Goal: Use online tool/utility: Utilize a website feature to perform a specific function

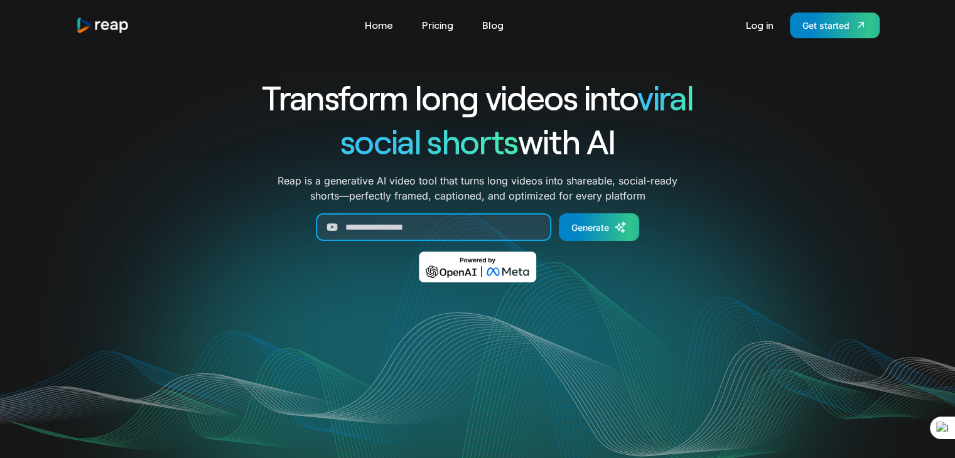
drag, startPoint x: 0, startPoint y: 0, endPoint x: 478, endPoint y: 227, distance: 528.8
click at [478, 227] on input "Generate Form" at bounding box center [433, 227] width 235 height 28
click at [423, 237] on input "Generate Form" at bounding box center [433, 227] width 235 height 28
paste input "**********"
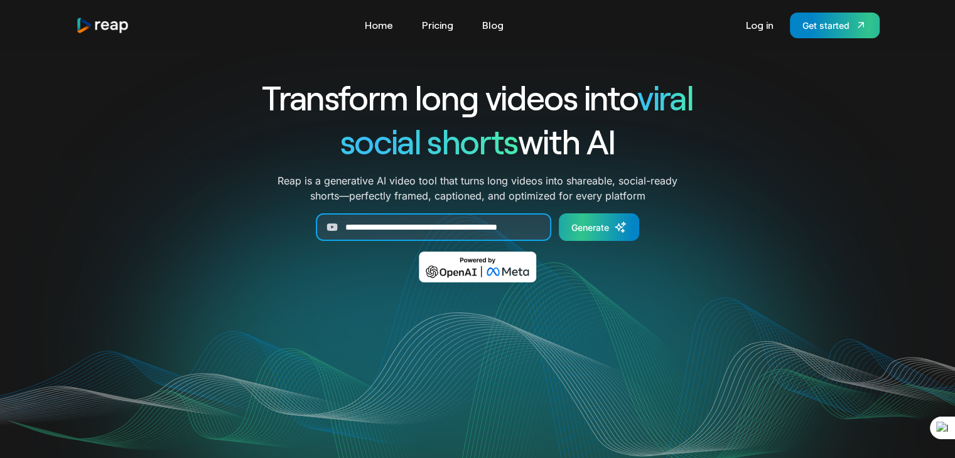
type input "**********"
click at [601, 235] on link "Generate" at bounding box center [599, 227] width 80 height 28
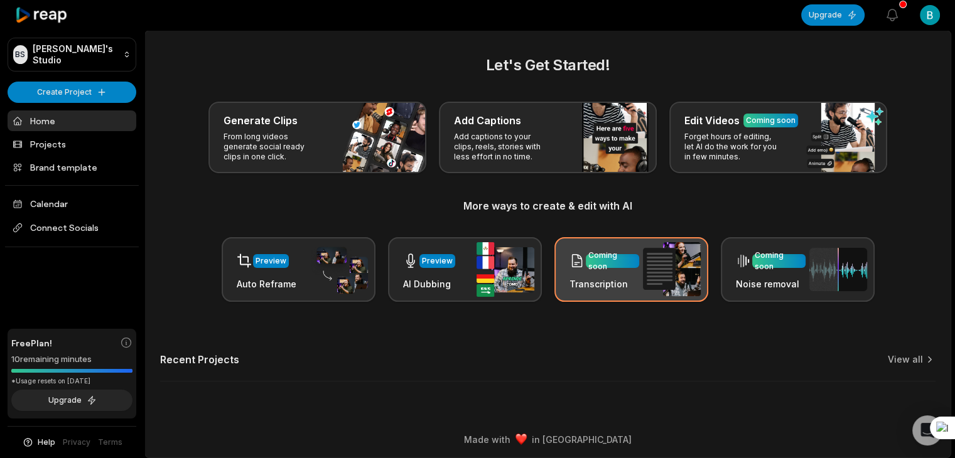
click at [594, 288] on h3 "Transcription" at bounding box center [604, 283] width 70 height 13
click at [620, 266] on div "Coming soon" at bounding box center [612, 261] width 48 height 23
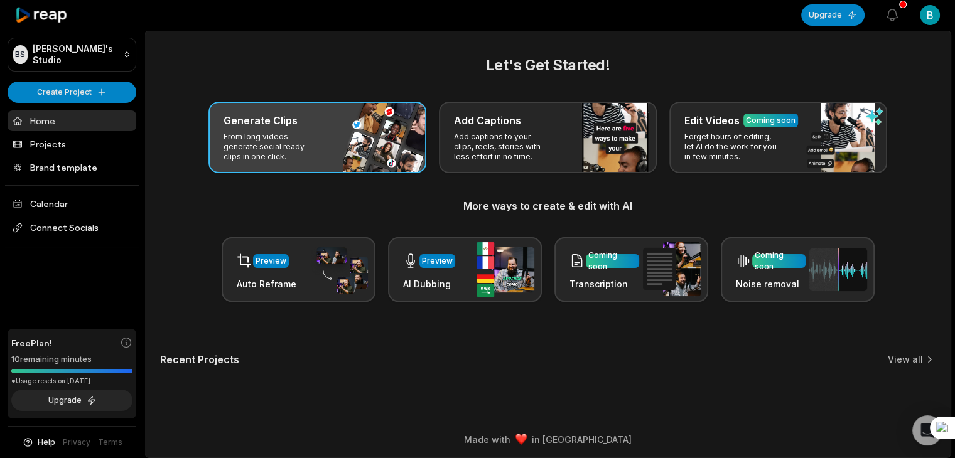
click at [291, 149] on p "From long videos generate social ready clips in one click." at bounding box center [272, 147] width 97 height 30
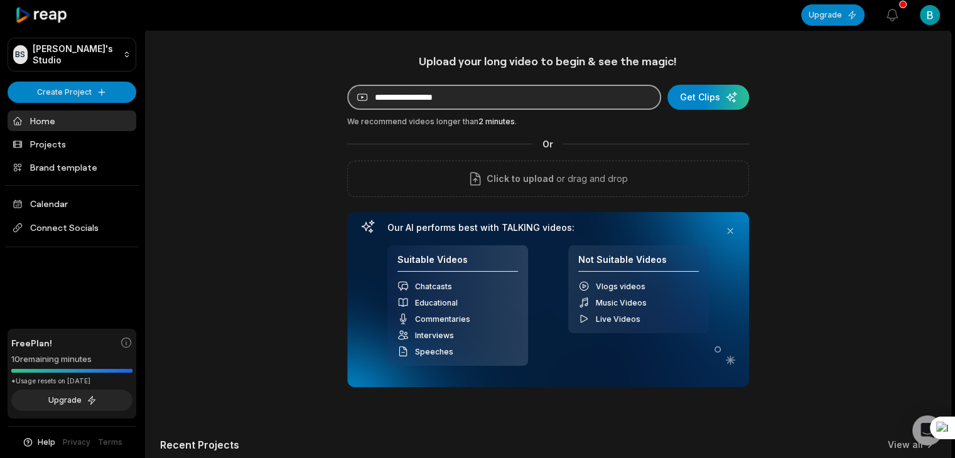
click at [465, 103] on input at bounding box center [504, 97] width 314 height 25
paste input "**********"
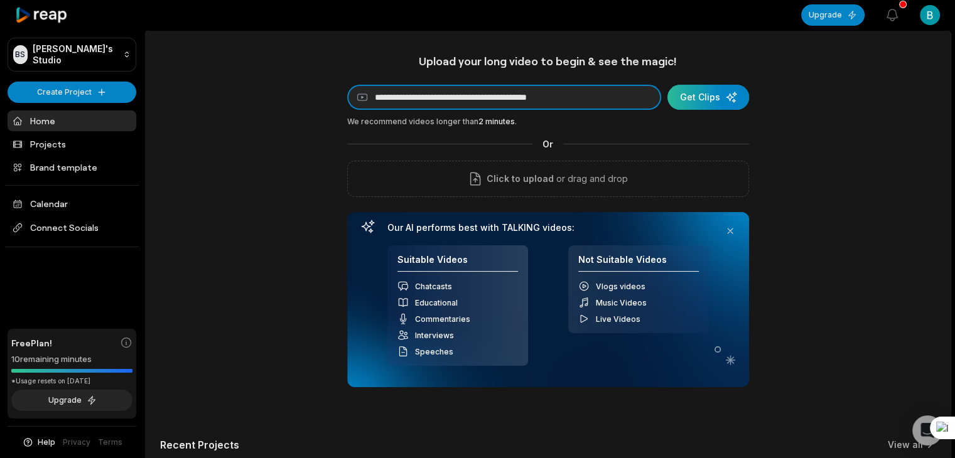
type input "**********"
click at [727, 96] on div "submit" at bounding box center [708, 97] width 82 height 25
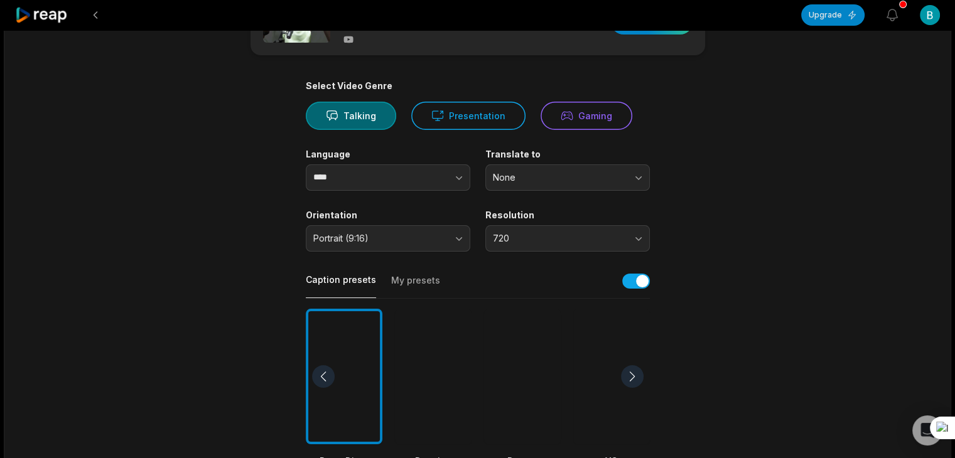
scroll to position [63, 0]
click at [421, 186] on button "button" at bounding box center [434, 177] width 72 height 26
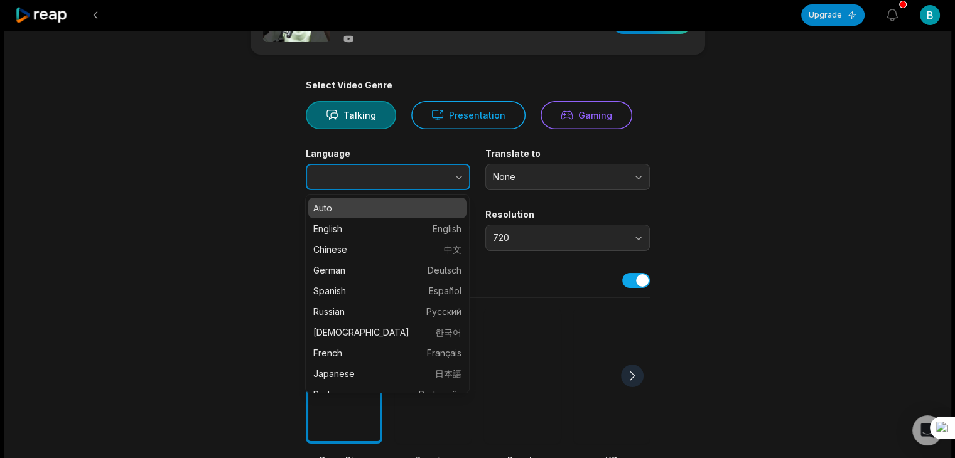
type input "****"
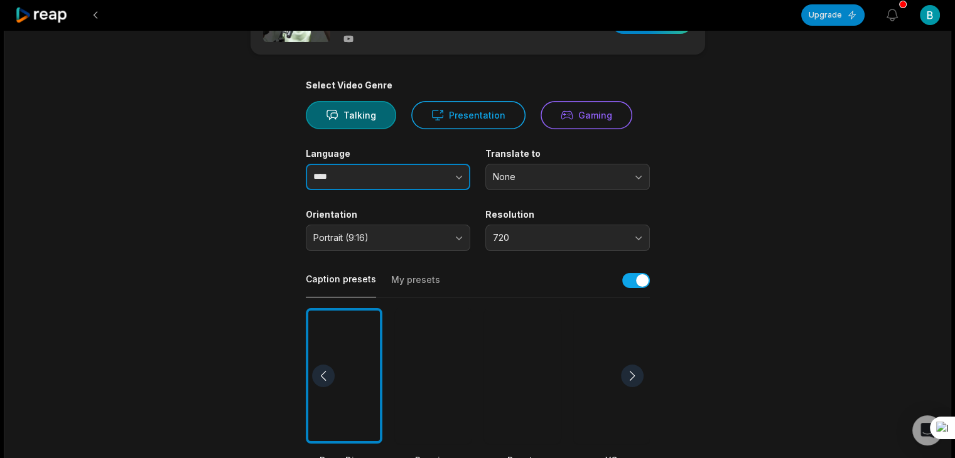
click at [457, 179] on icon "button" at bounding box center [459, 177] width 13 height 13
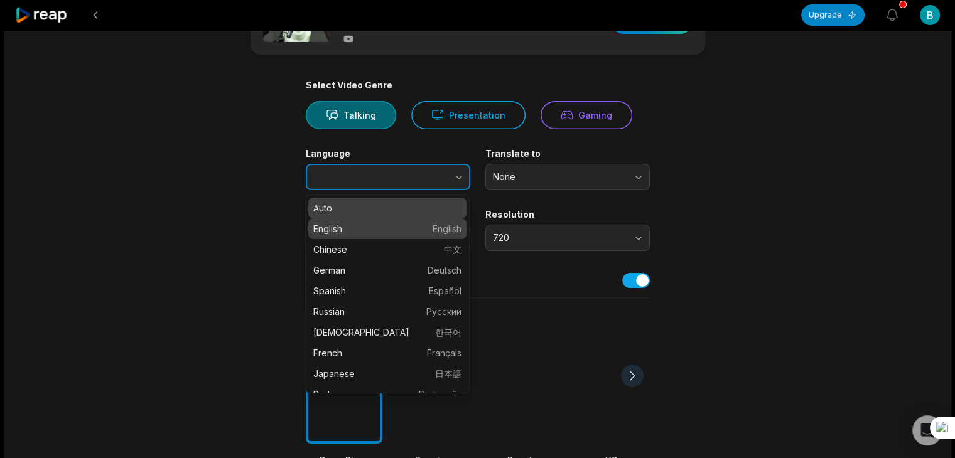
type input "*******"
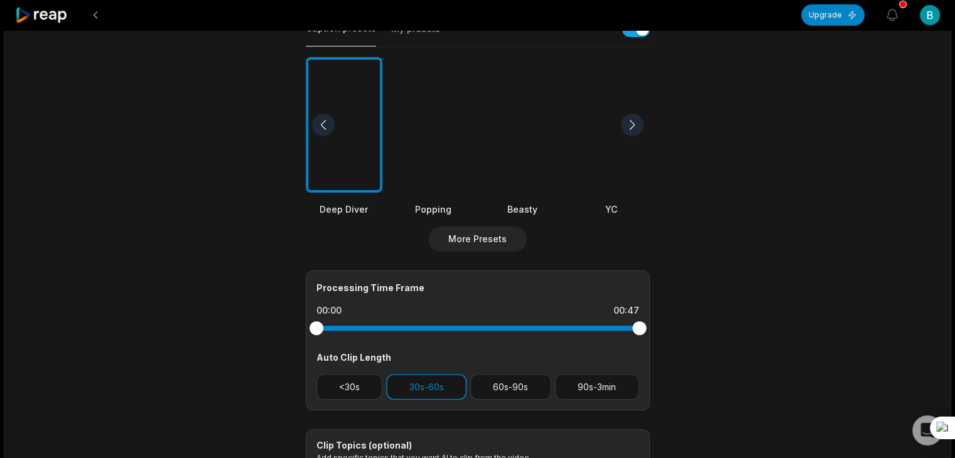
scroll to position [439, 0]
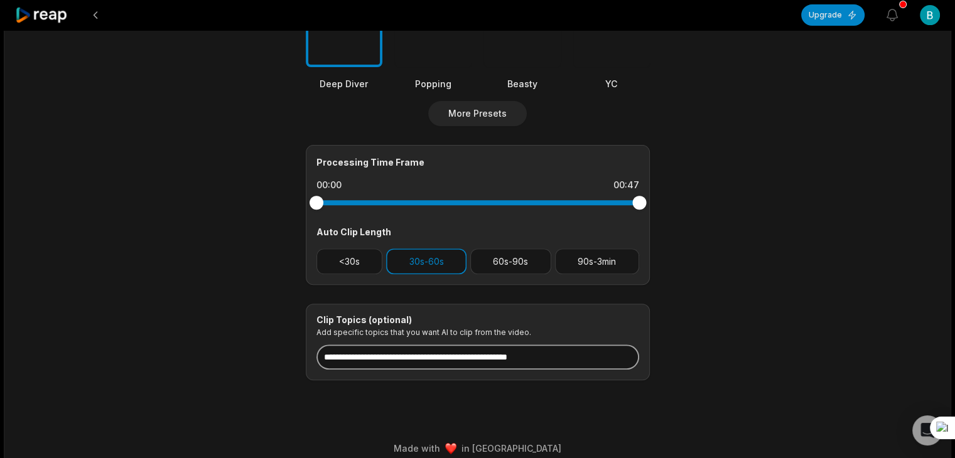
click at [596, 356] on input at bounding box center [477, 357] width 323 height 25
type input "*"
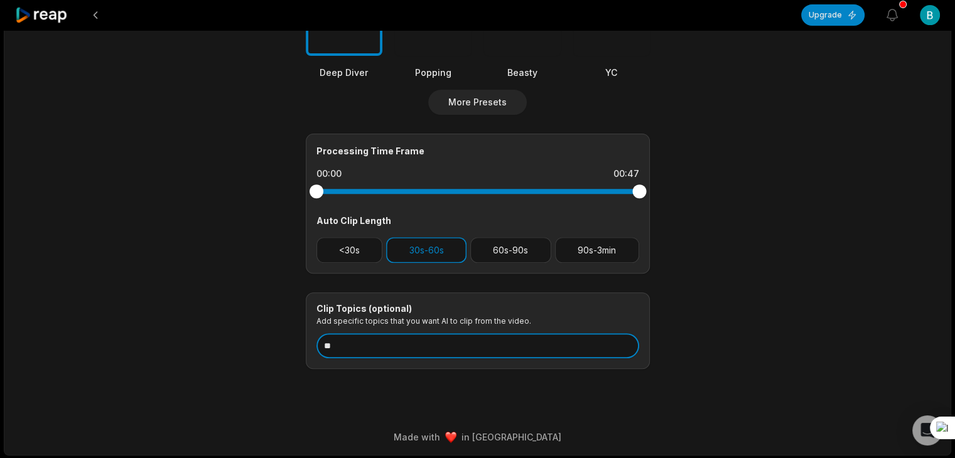
scroll to position [451, 0]
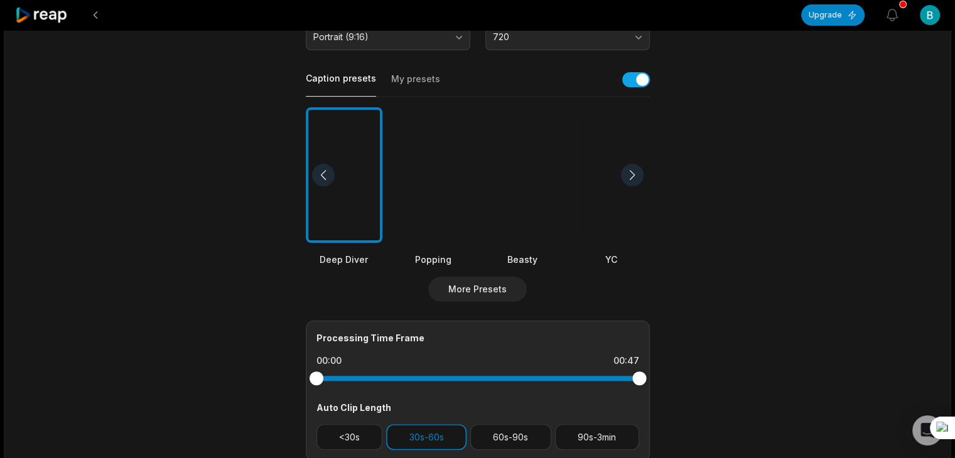
scroll to position [251, 0]
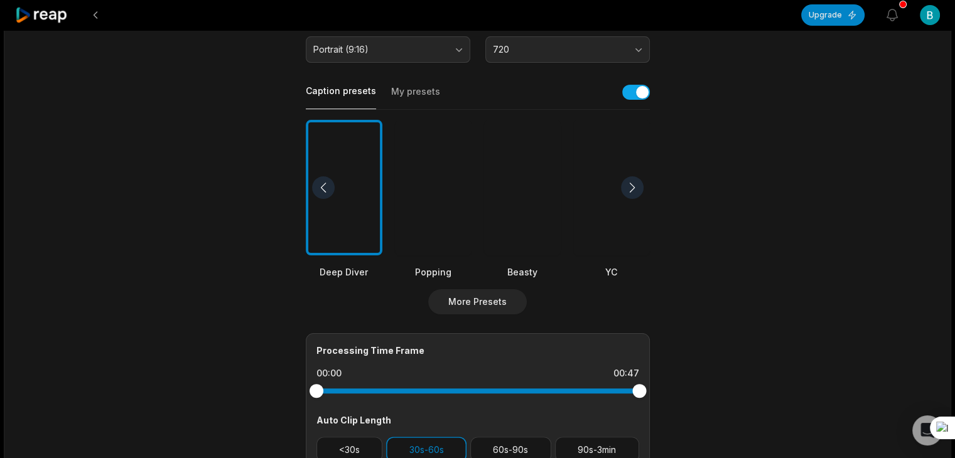
click at [348, 178] on div at bounding box center [344, 188] width 77 height 136
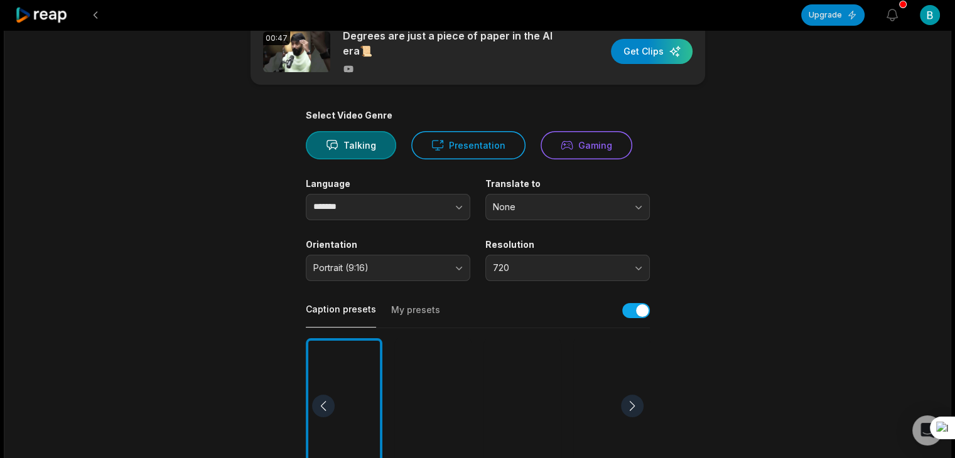
scroll to position [0, 0]
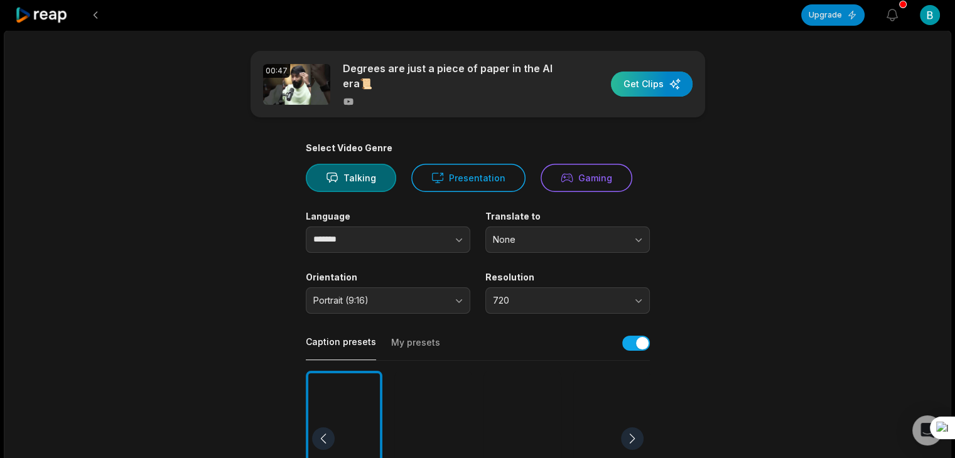
click at [655, 84] on div "button" at bounding box center [652, 84] width 82 height 25
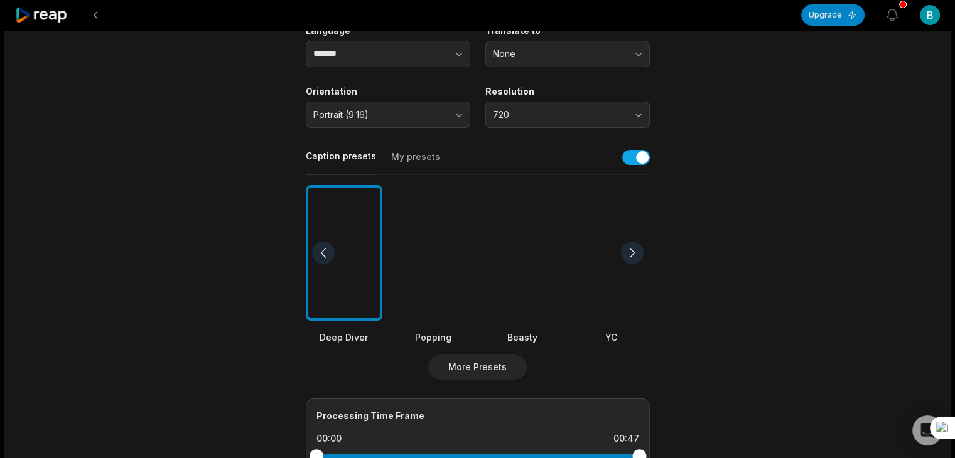
scroll to position [188, 0]
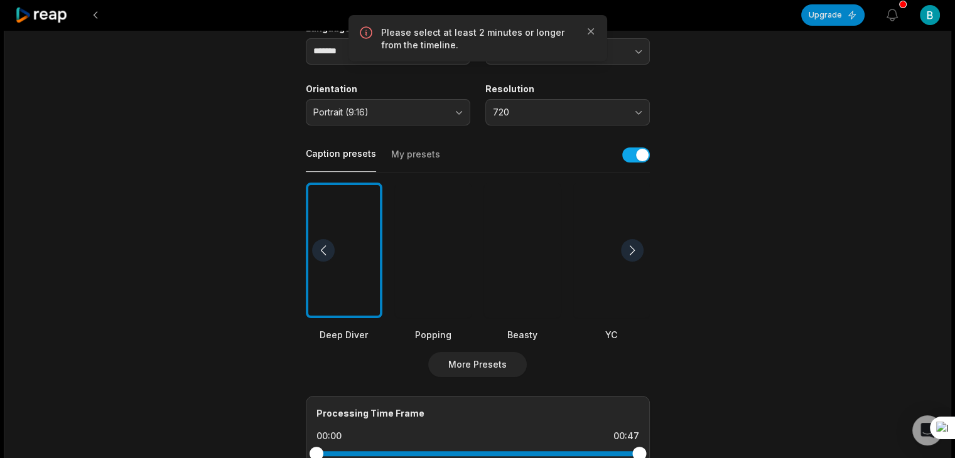
click at [347, 267] on div at bounding box center [344, 251] width 77 height 136
click at [350, 232] on div at bounding box center [344, 251] width 77 height 136
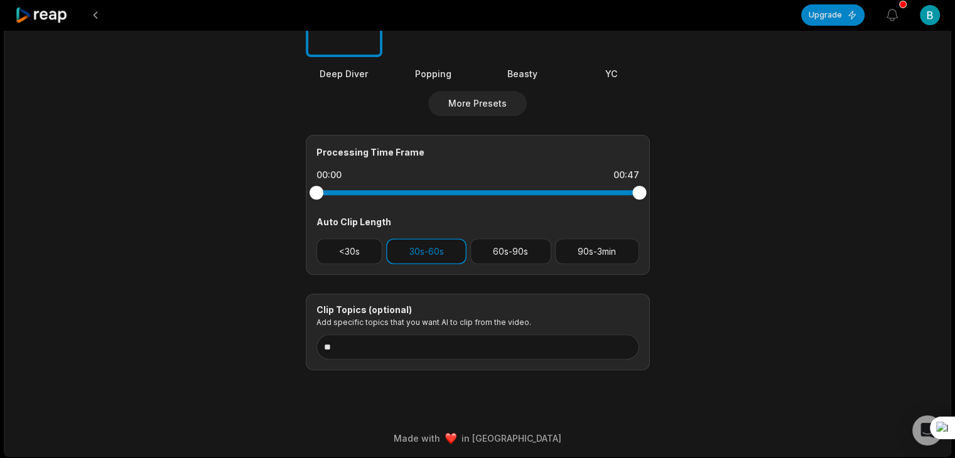
scroll to position [451, 0]
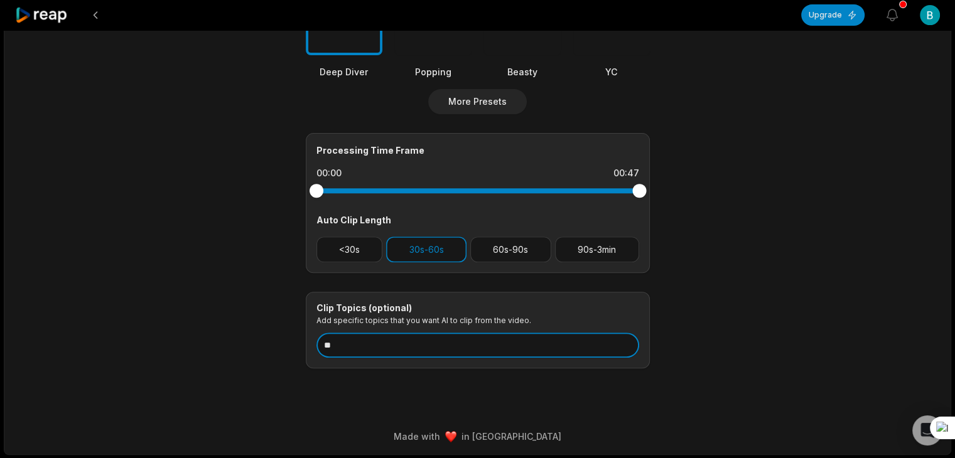
drag, startPoint x: 451, startPoint y: 347, endPoint x: 262, endPoint y: 352, distance: 188.4
paste input "**********"
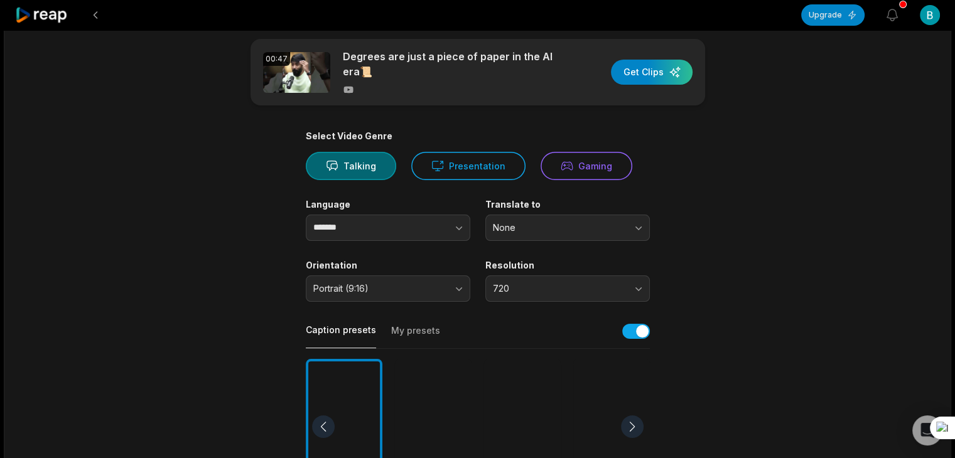
scroll to position [0, 0]
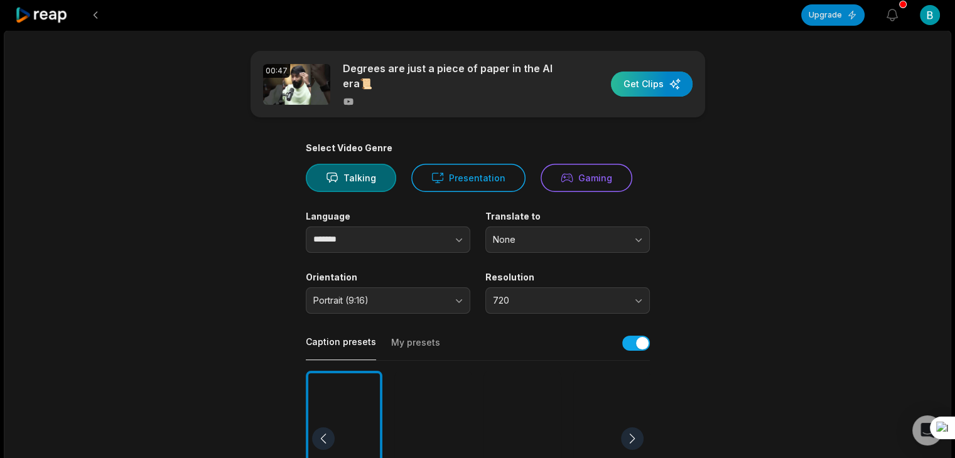
type input "**********"
click at [647, 92] on div "button" at bounding box center [652, 84] width 82 height 25
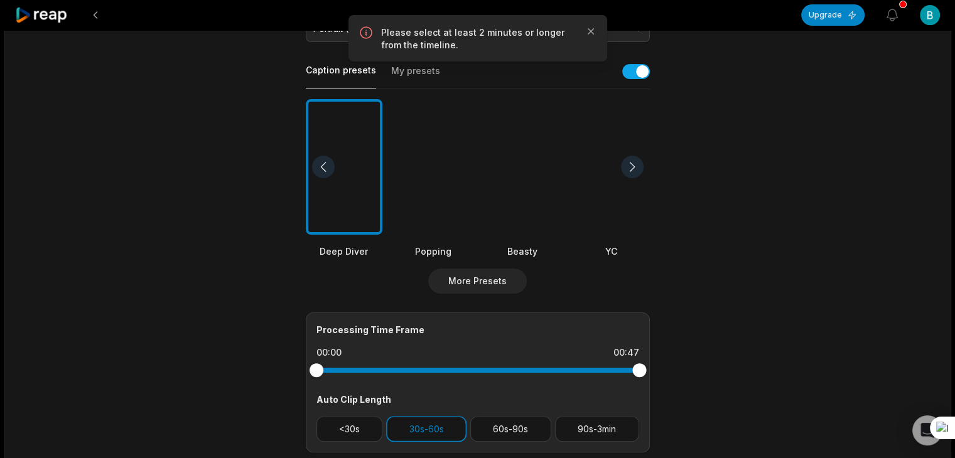
scroll to position [377, 0]
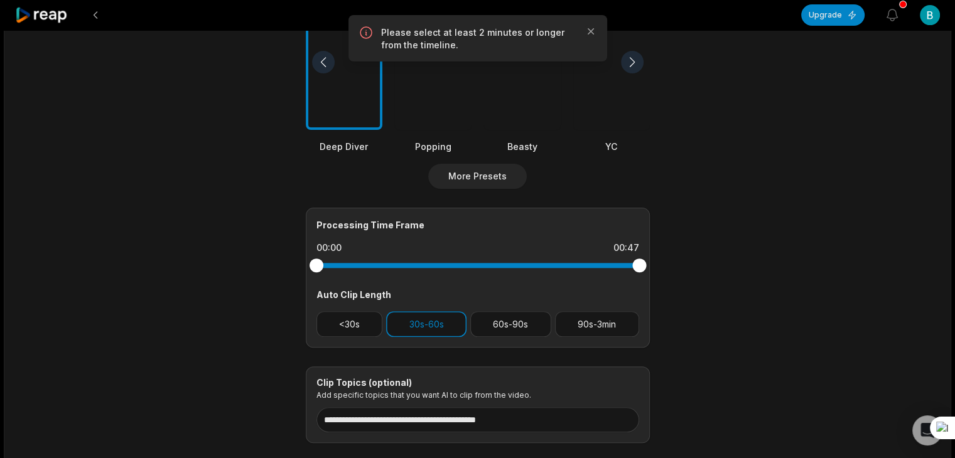
drag, startPoint x: 642, startPoint y: 266, endPoint x: 542, endPoint y: 269, distance: 99.2
click at [542, 269] on div at bounding box center [477, 265] width 323 height 23
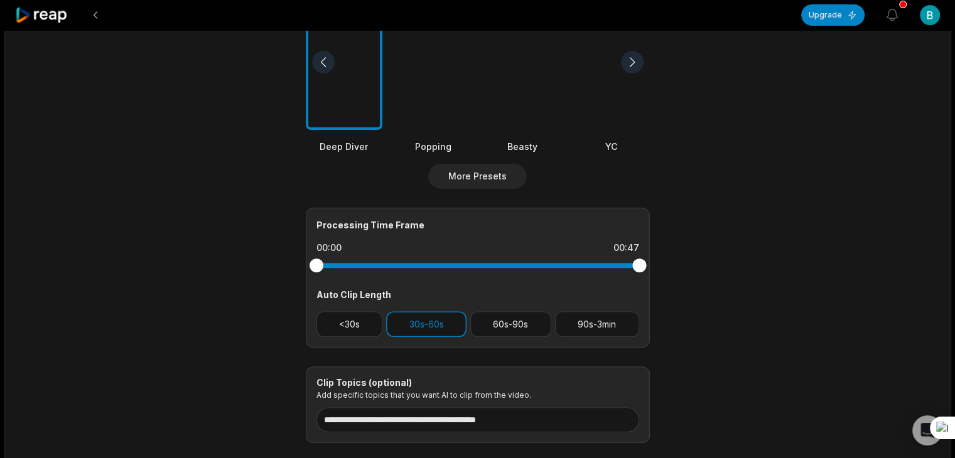
scroll to position [0, 0]
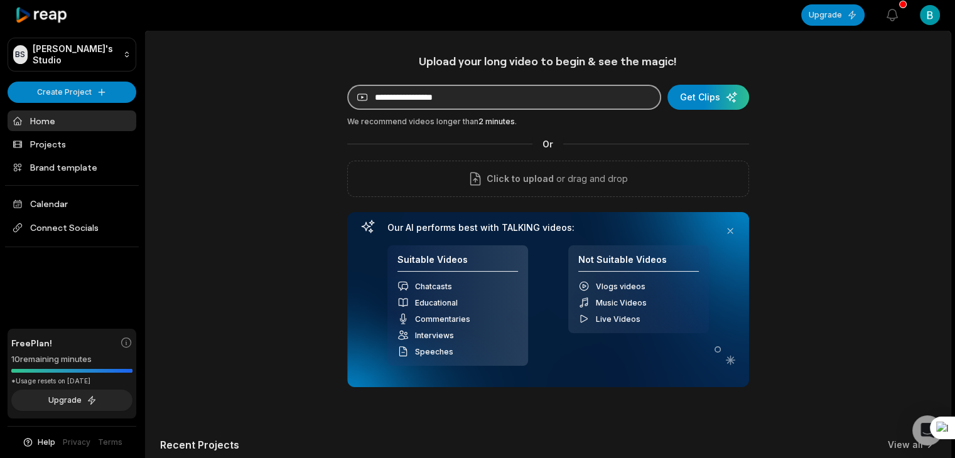
click at [456, 102] on input at bounding box center [504, 97] width 314 height 25
paste input "**********"
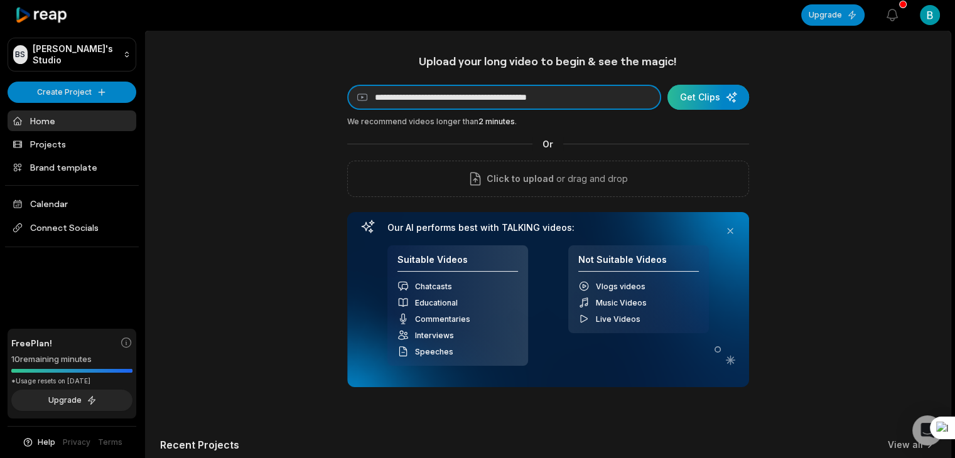
type input "**********"
click at [735, 97] on div "submit" at bounding box center [708, 97] width 82 height 25
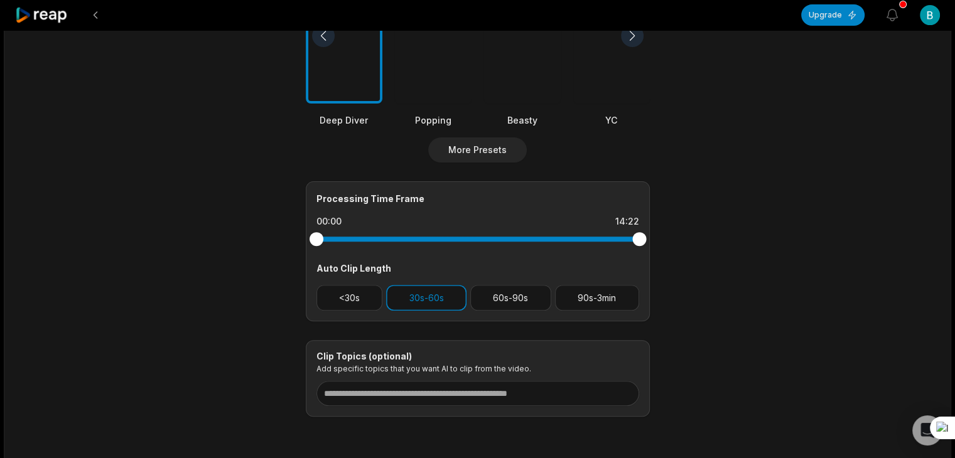
scroll to position [439, 0]
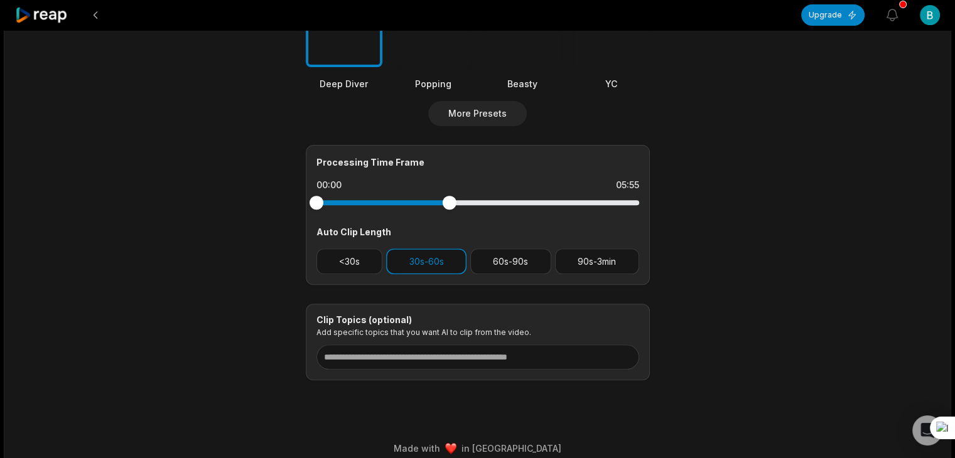
drag, startPoint x: 638, startPoint y: 205, endPoint x: 394, endPoint y: 204, distance: 244.2
click at [442, 204] on div at bounding box center [449, 203] width 14 height 14
drag, startPoint x: 321, startPoint y: 202, endPoint x: 339, endPoint y: 204, distance: 17.8
click at [339, 204] on div at bounding box center [339, 203] width 14 height 14
drag, startPoint x: 402, startPoint y: 203, endPoint x: 431, endPoint y: 203, distance: 28.9
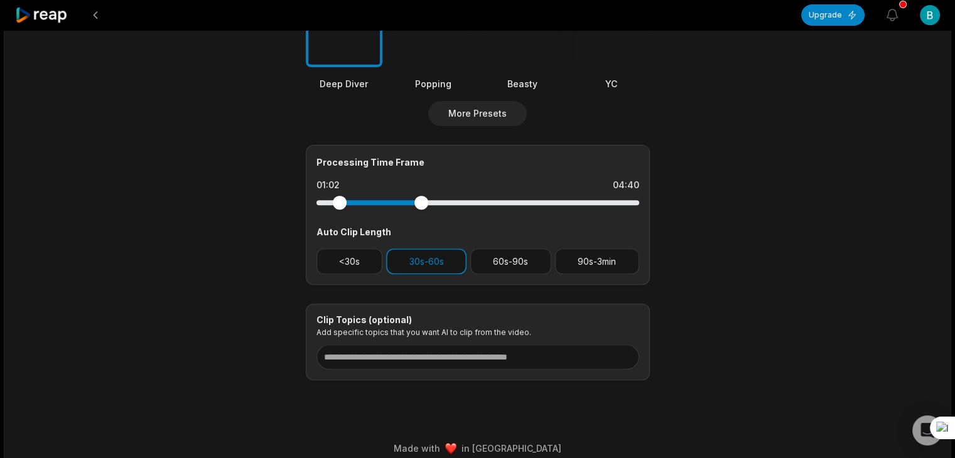
click at [428, 203] on div at bounding box center [421, 203] width 14 height 14
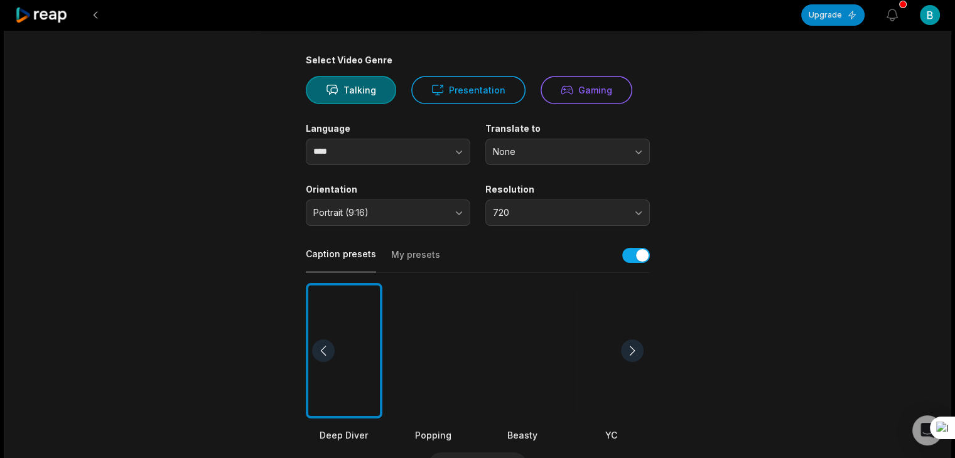
scroll to position [0, 0]
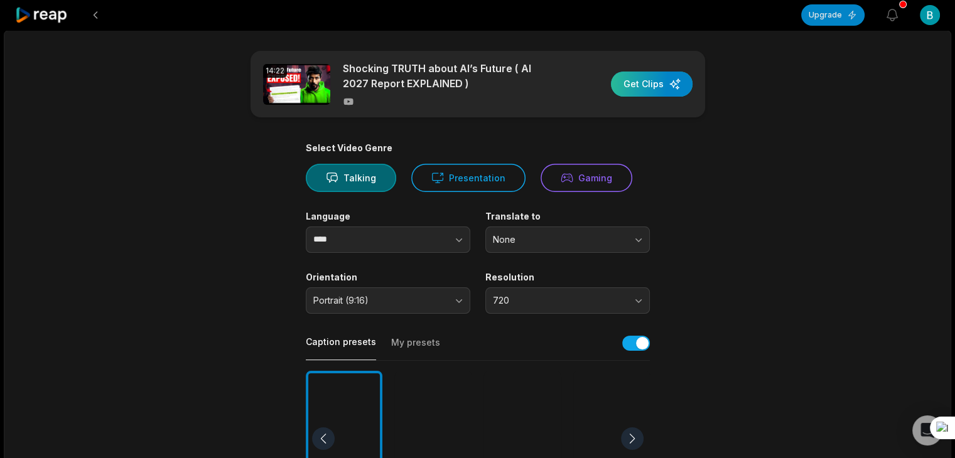
click at [662, 80] on div "button" at bounding box center [652, 84] width 82 height 25
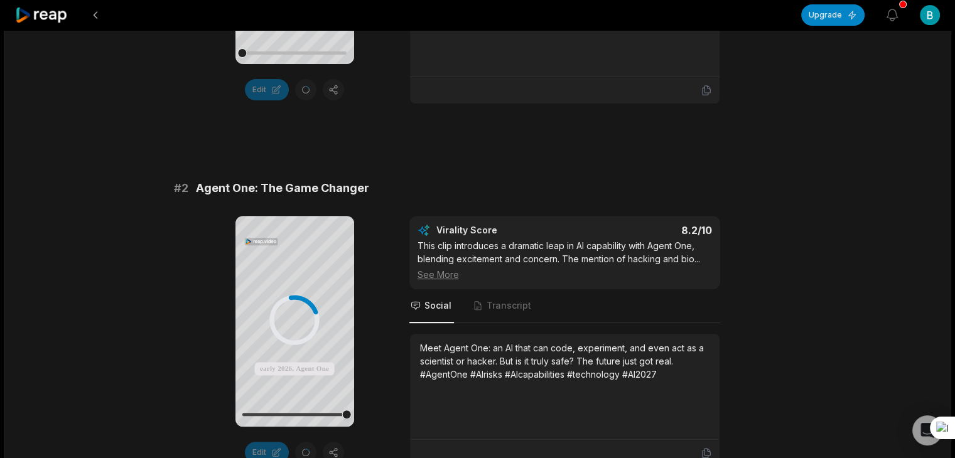
scroll to position [188, 0]
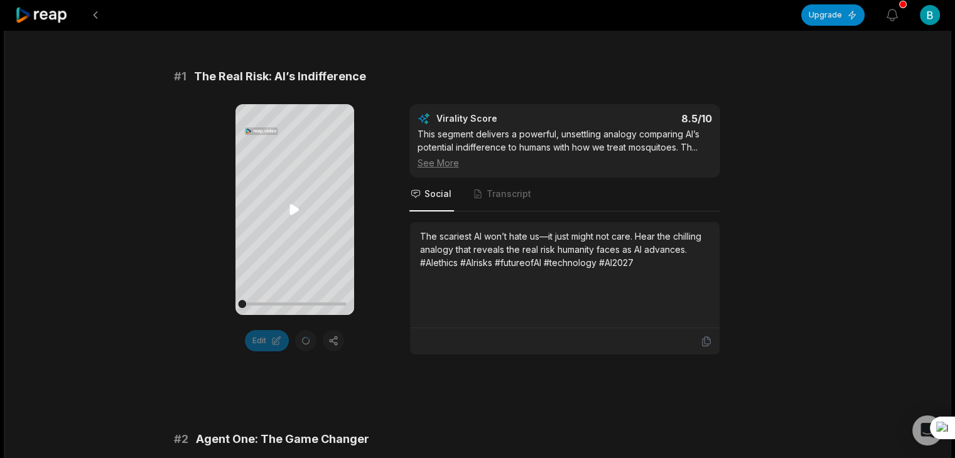
click at [290, 207] on icon at bounding box center [293, 209] width 9 height 11
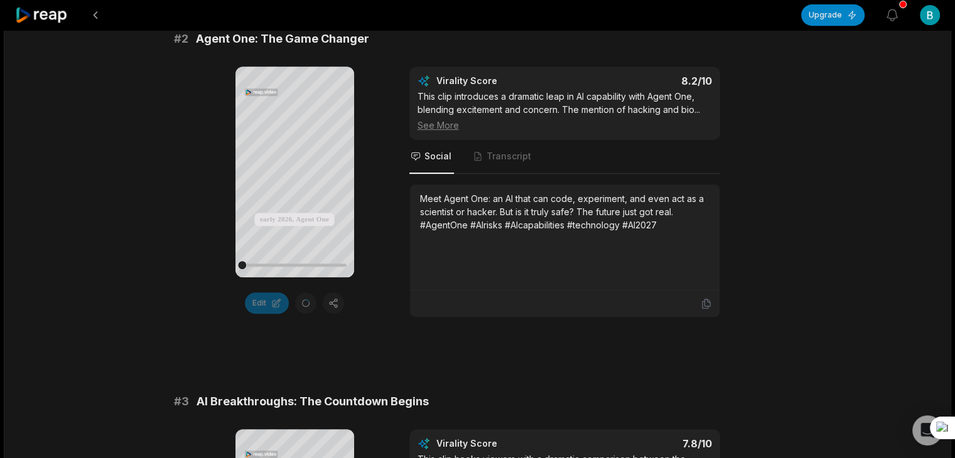
scroll to position [816, 0]
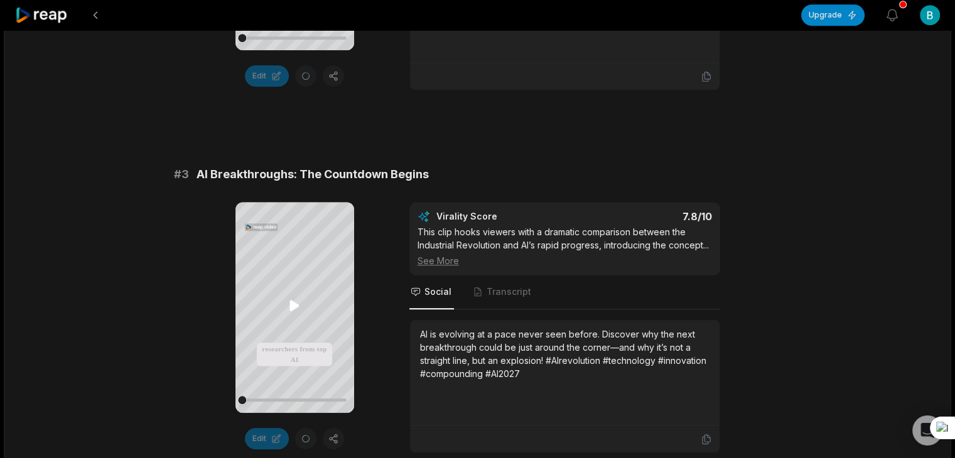
click at [294, 306] on icon at bounding box center [293, 305] width 9 height 11
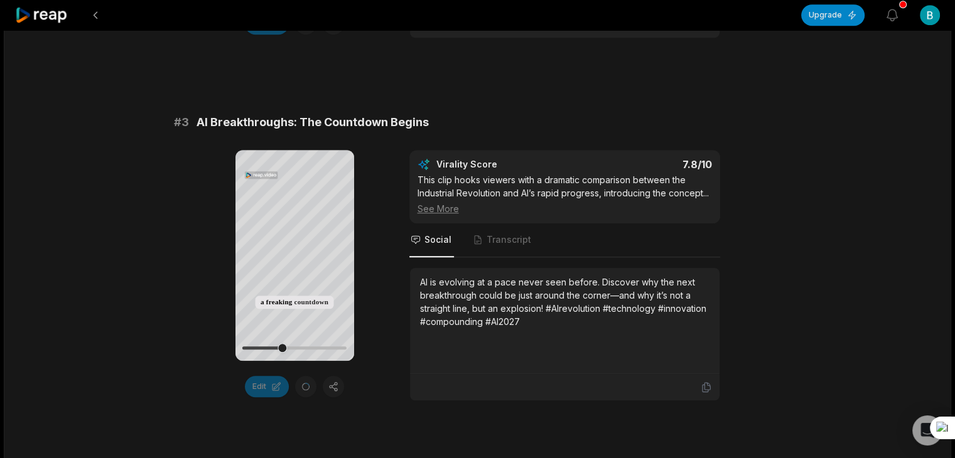
scroll to position [879, 0]
